Goal: Browse casually

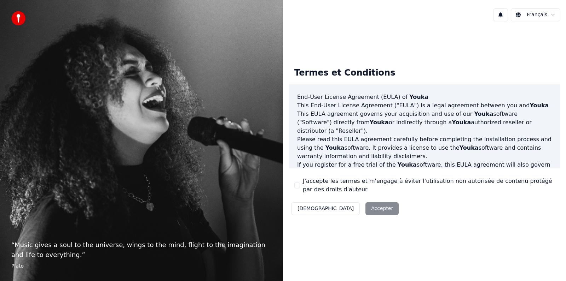
click at [344, 211] on div "Décliner Accepter" at bounding box center [345, 209] width 113 height 18
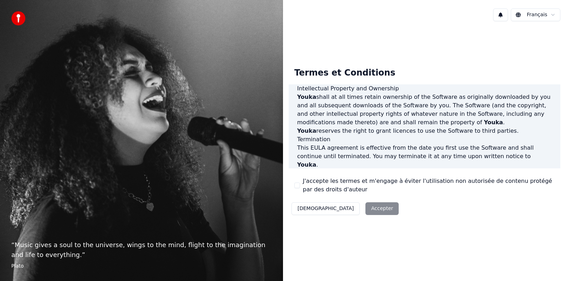
scroll to position [365, 0]
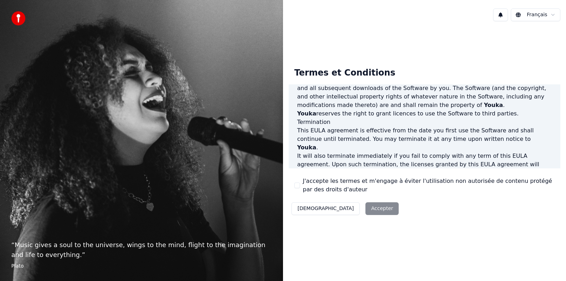
click at [353, 210] on div "Décliner Accepter" at bounding box center [345, 209] width 113 height 18
click at [537, 15] on html "“ Music gives a soul to the universe, wings to the mind, flight to the imaginat…" at bounding box center [283, 140] width 566 height 281
click at [345, 214] on div "Décliner Accepter" at bounding box center [345, 209] width 113 height 18
click at [344, 210] on div "Décliner Accepter" at bounding box center [345, 209] width 113 height 18
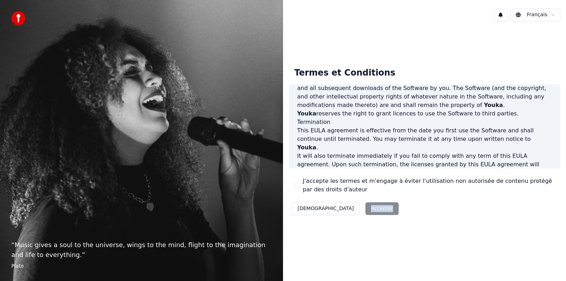
click at [344, 210] on div "Décliner Accepter" at bounding box center [345, 209] width 113 height 18
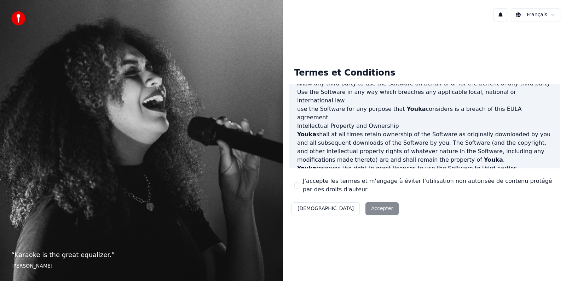
scroll to position [365, 0]
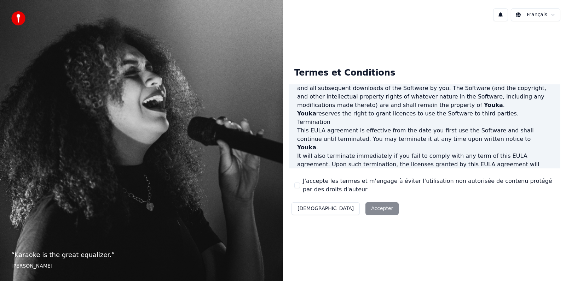
click at [342, 208] on div "Décliner Accepter" at bounding box center [345, 209] width 113 height 18
click at [16, 19] on img at bounding box center [18, 18] width 14 height 14
click at [188, 65] on div "“ Karaoke is the great equalizer. ” Aisha Tyler" at bounding box center [141, 140] width 283 height 281
